Goal: Browse casually: Explore the website without a specific task or goal

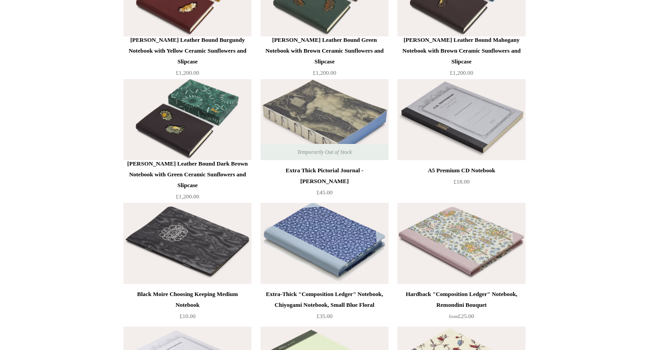
scroll to position [3382, 0]
click at [211, 163] on div "Steve Harrison Leather Bound Dark Brown Notebook with Green Ceramic Sunflowers …" at bounding box center [187, 175] width 123 height 32
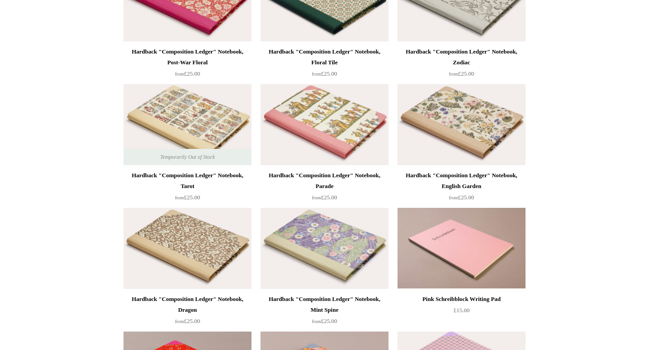
scroll to position [0, 0]
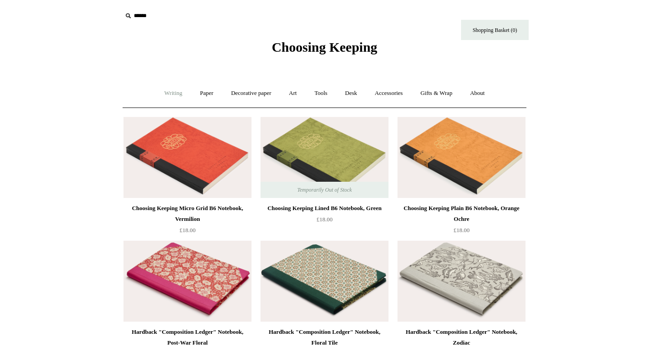
click at [173, 95] on link "Writing +" at bounding box center [173, 94] width 34 height 24
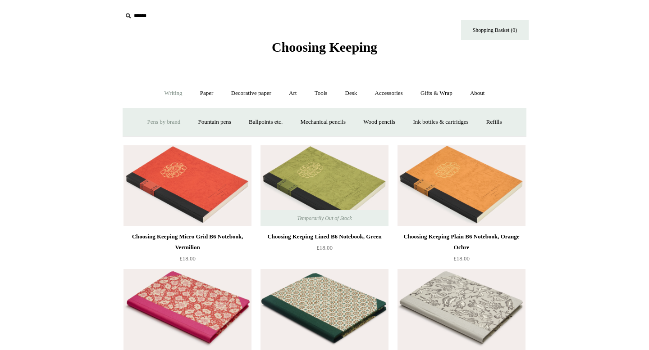
click at [155, 124] on link "Pens by brand +" at bounding box center [164, 122] width 50 height 24
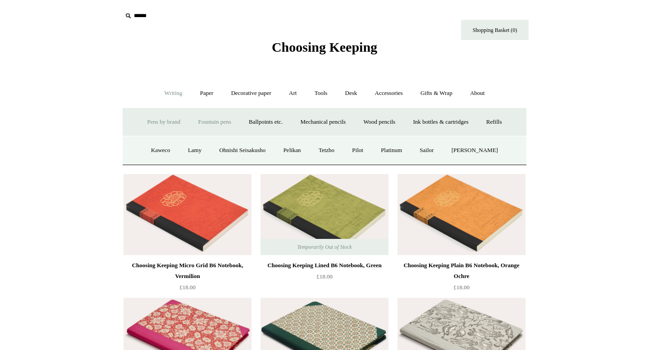
click at [197, 121] on link "Fountain pens +" at bounding box center [214, 122] width 49 height 24
click at [154, 151] on link "All" at bounding box center [166, 151] width 24 height 24
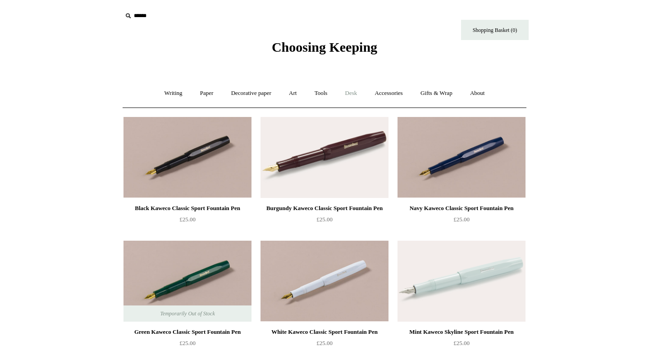
click at [357, 93] on link "Desk +" at bounding box center [351, 94] width 28 height 24
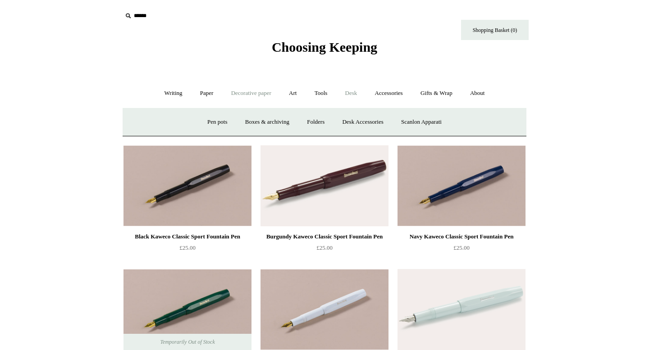
click at [264, 95] on link "Decorative paper +" at bounding box center [251, 94] width 56 height 24
click at [356, 91] on link "Desk +" at bounding box center [351, 94] width 28 height 24
click at [213, 124] on link "Pen pots" at bounding box center [217, 122] width 36 height 24
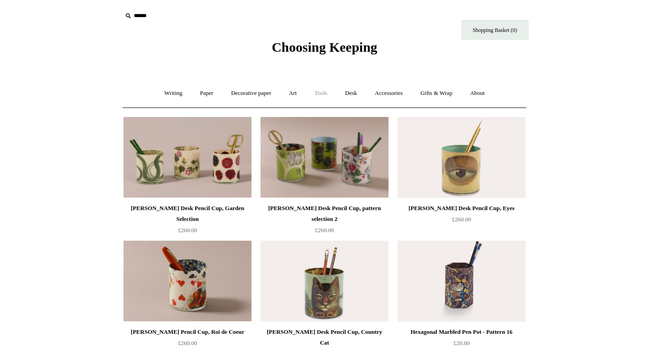
click at [318, 97] on link "Tools +" at bounding box center [320, 94] width 29 height 24
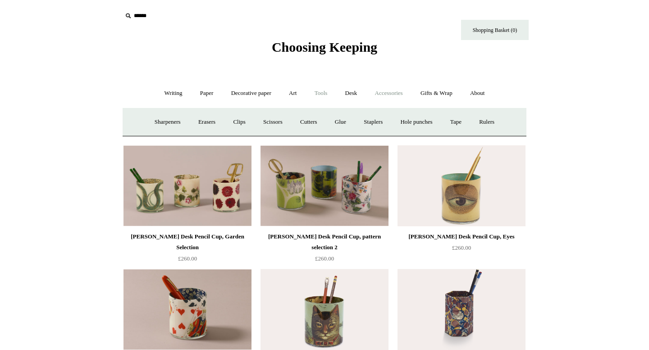
click at [387, 94] on link "Accessories +" at bounding box center [389, 94] width 44 height 24
click at [225, 123] on link "Pen cases" at bounding box center [224, 122] width 39 height 24
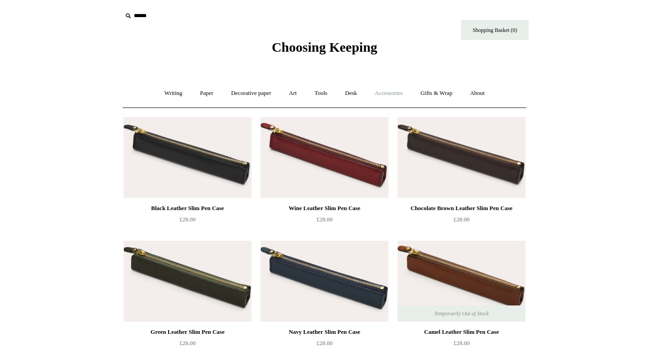
click at [376, 97] on link "Accessories +" at bounding box center [389, 94] width 44 height 24
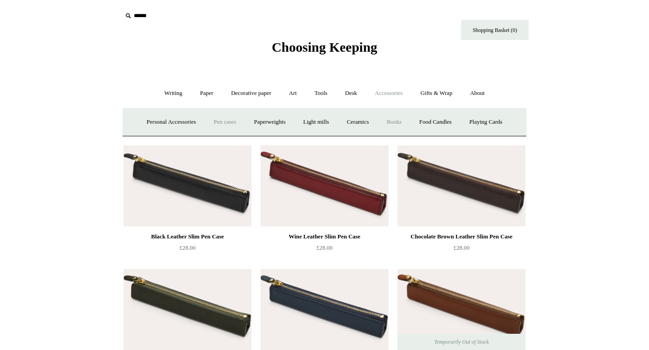
click at [396, 123] on link "Books" at bounding box center [393, 122] width 31 height 24
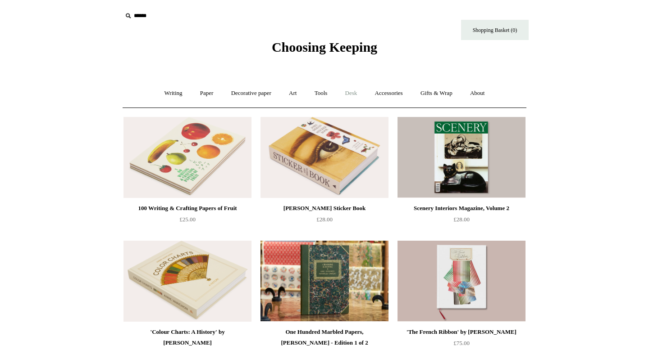
click at [350, 91] on link "Desk +" at bounding box center [351, 94] width 28 height 24
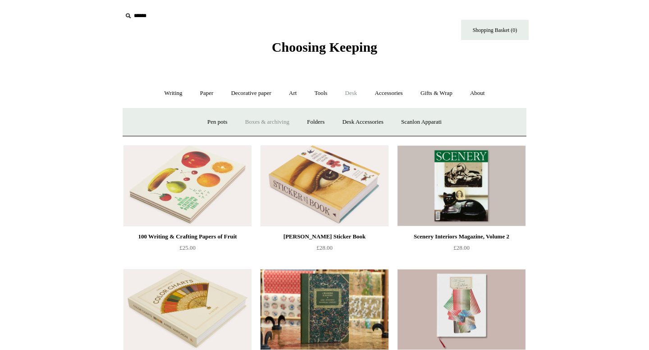
click at [272, 119] on link "Boxes & archiving" at bounding box center [267, 122] width 60 height 24
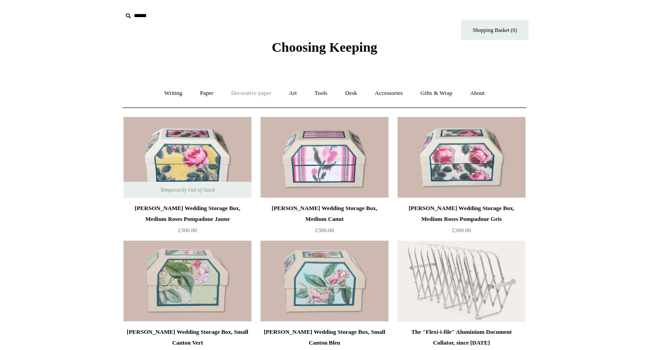
click at [264, 95] on link "Decorative paper +" at bounding box center [251, 94] width 56 height 24
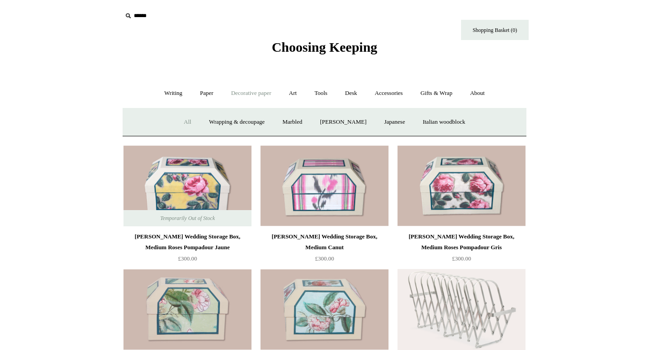
click at [181, 121] on link "All" at bounding box center [188, 122] width 24 height 24
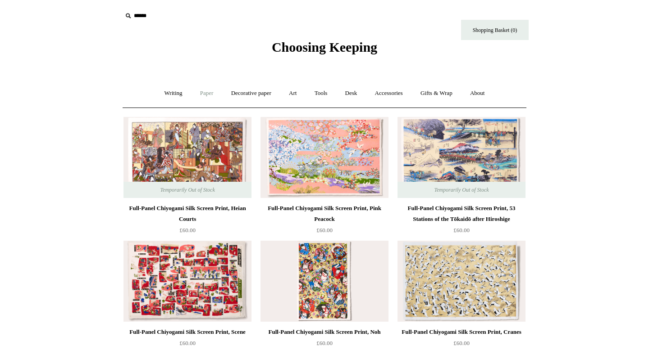
click at [206, 95] on link "Paper +" at bounding box center [207, 94] width 30 height 24
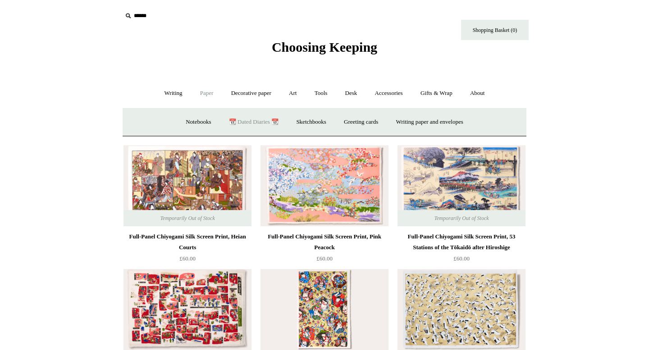
click at [236, 125] on link "📆 Dated Diaries 📆" at bounding box center [254, 122] width 66 height 24
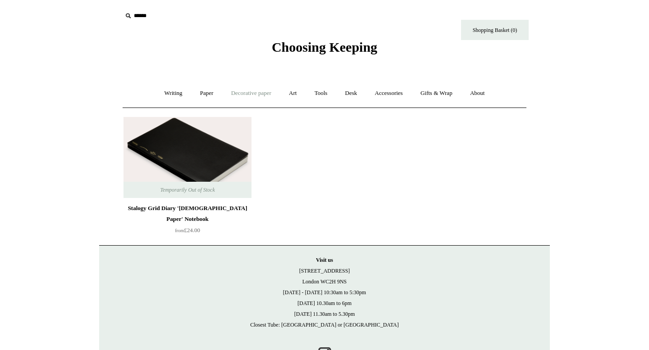
click at [232, 95] on link "Decorative paper +" at bounding box center [251, 94] width 56 height 24
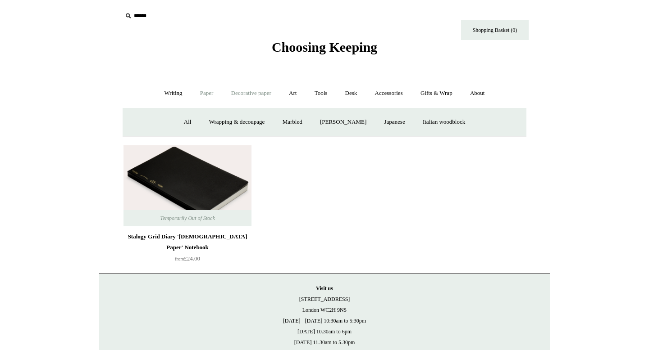
click at [209, 94] on link "Paper +" at bounding box center [207, 94] width 30 height 24
click at [303, 124] on link "Sketchbooks +" at bounding box center [311, 122] width 46 height 24
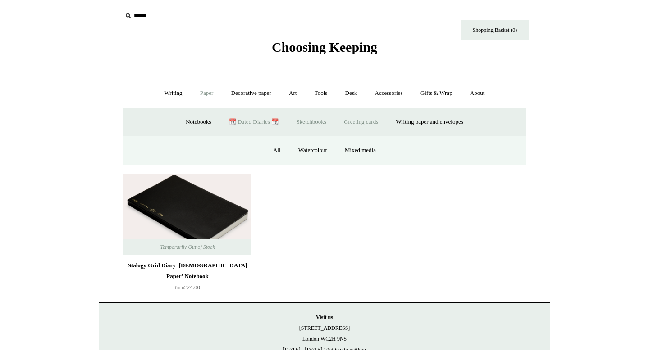
click at [372, 120] on link "Greeting cards +" at bounding box center [361, 122] width 50 height 24
click at [177, 154] on link "Birthday 🎁" at bounding box center [180, 151] width 45 height 24
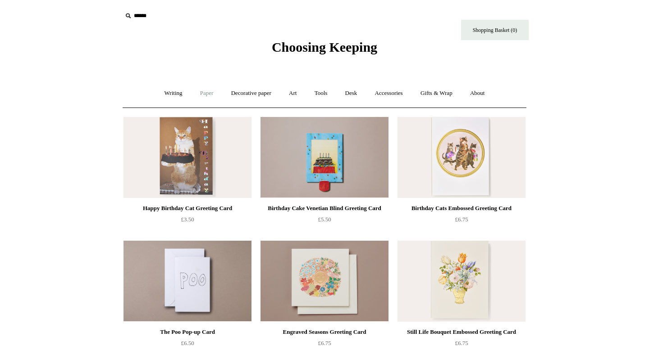
click at [200, 88] on link "Paper +" at bounding box center [207, 94] width 30 height 24
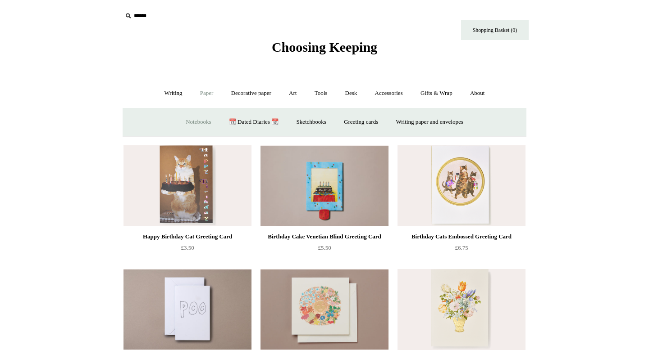
click at [184, 121] on link "Notebooks +" at bounding box center [197, 122] width 41 height 24
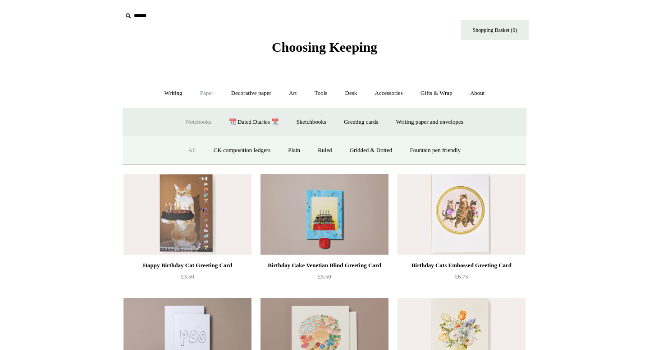
click at [185, 143] on link "All" at bounding box center [192, 151] width 24 height 24
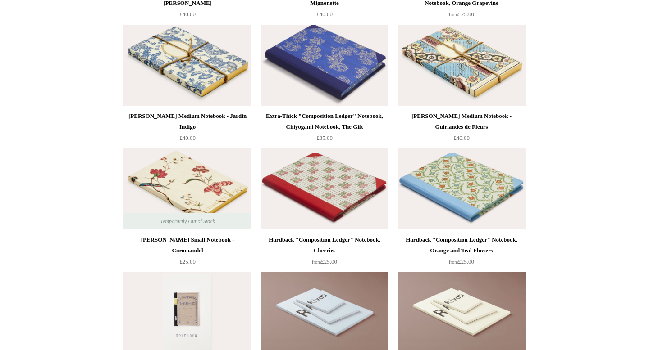
scroll to position [4895, 0]
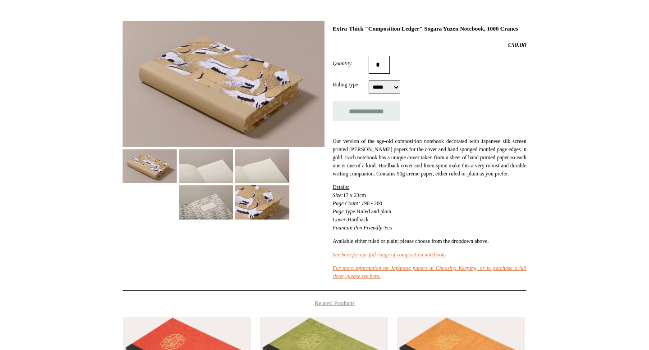
scroll to position [118, 0]
click at [223, 170] on img at bounding box center [206, 166] width 54 height 34
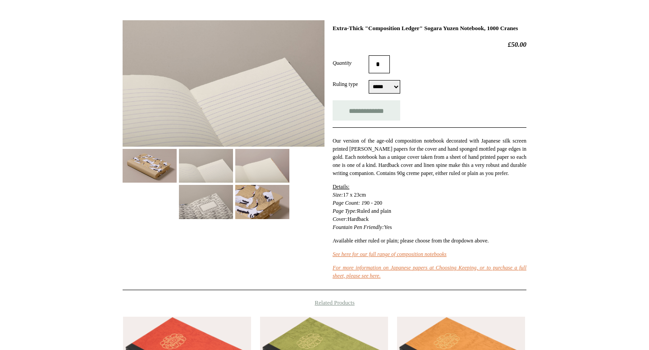
click at [263, 168] on img at bounding box center [262, 166] width 54 height 34
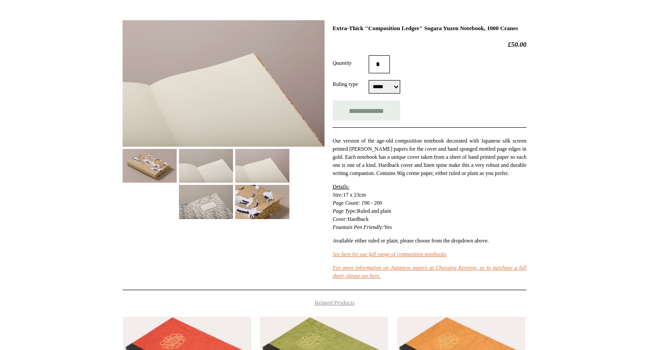
click at [266, 209] on img at bounding box center [262, 202] width 54 height 34
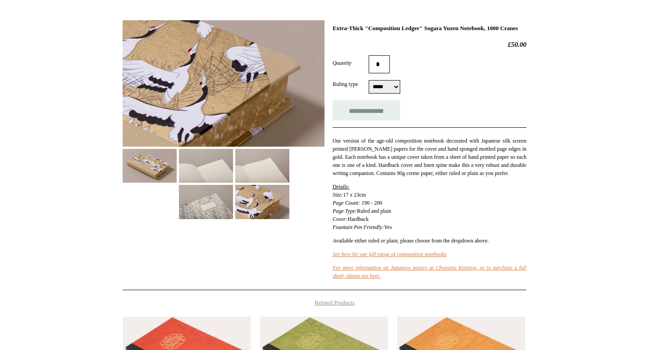
click at [216, 203] on img at bounding box center [206, 202] width 54 height 34
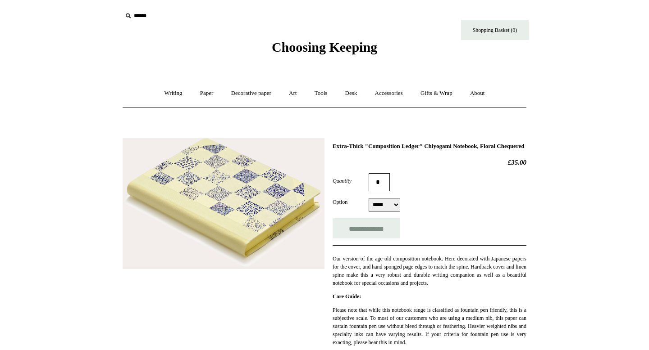
select select "*****"
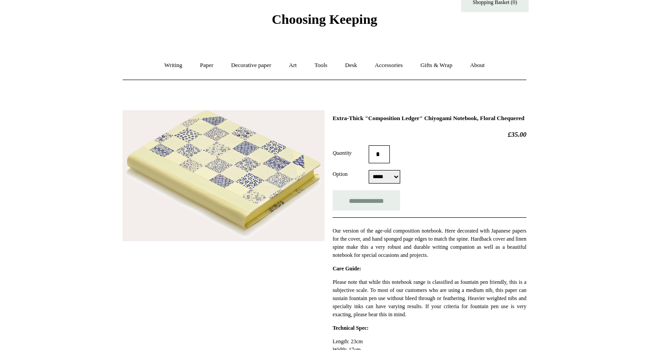
scroll to position [160, 0]
